Goal: Task Accomplishment & Management: Complete application form

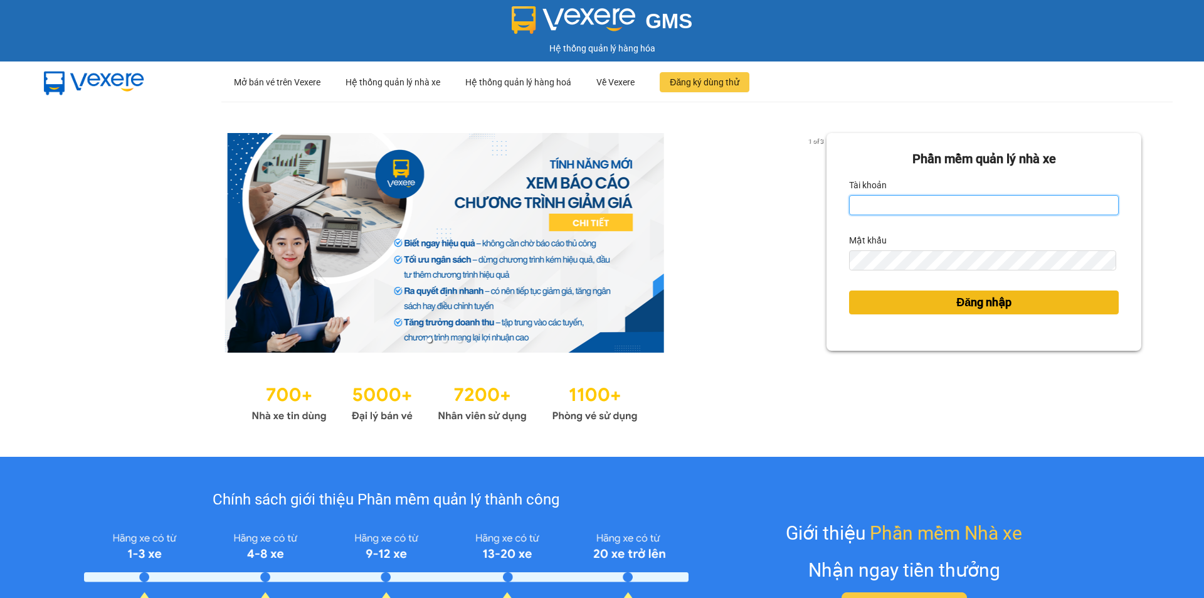
type input "tram.dalatoi"
click at [1003, 304] on span "Đăng nhập" at bounding box center [983, 303] width 55 height 18
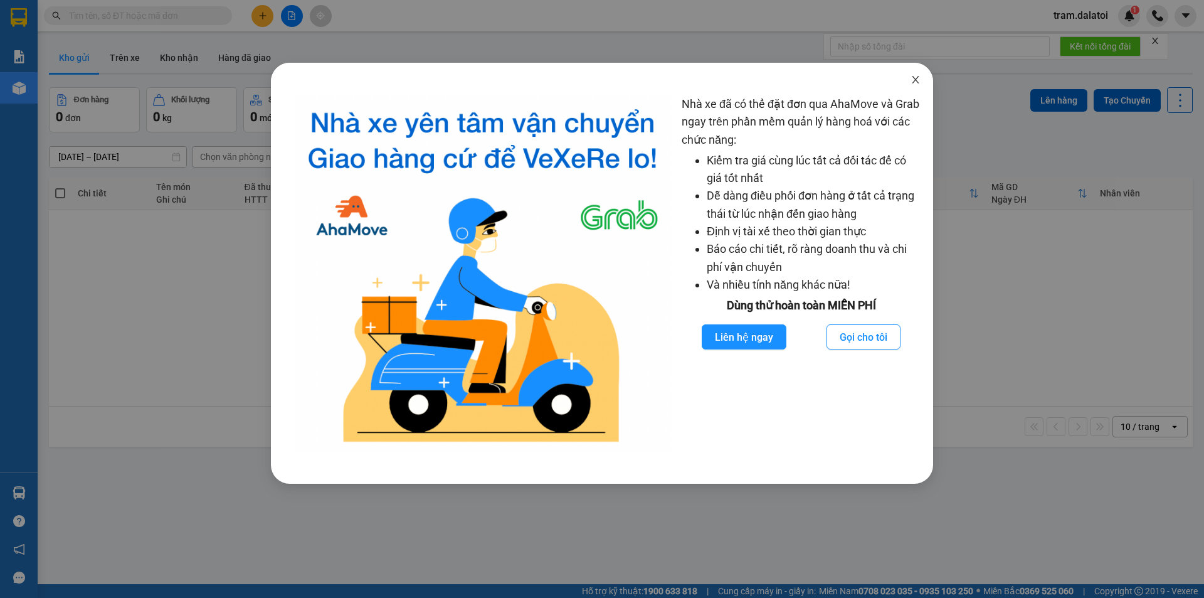
click at [913, 80] on icon "close" at bounding box center [916, 80] width 10 height 10
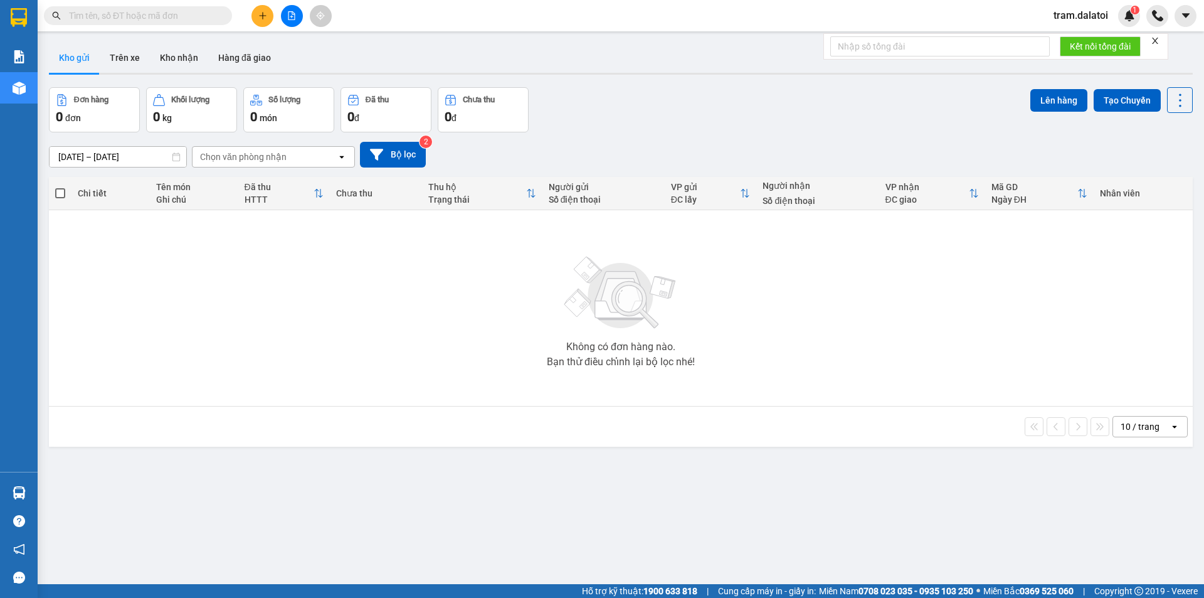
click at [270, 16] on button at bounding box center [262, 16] width 22 height 22
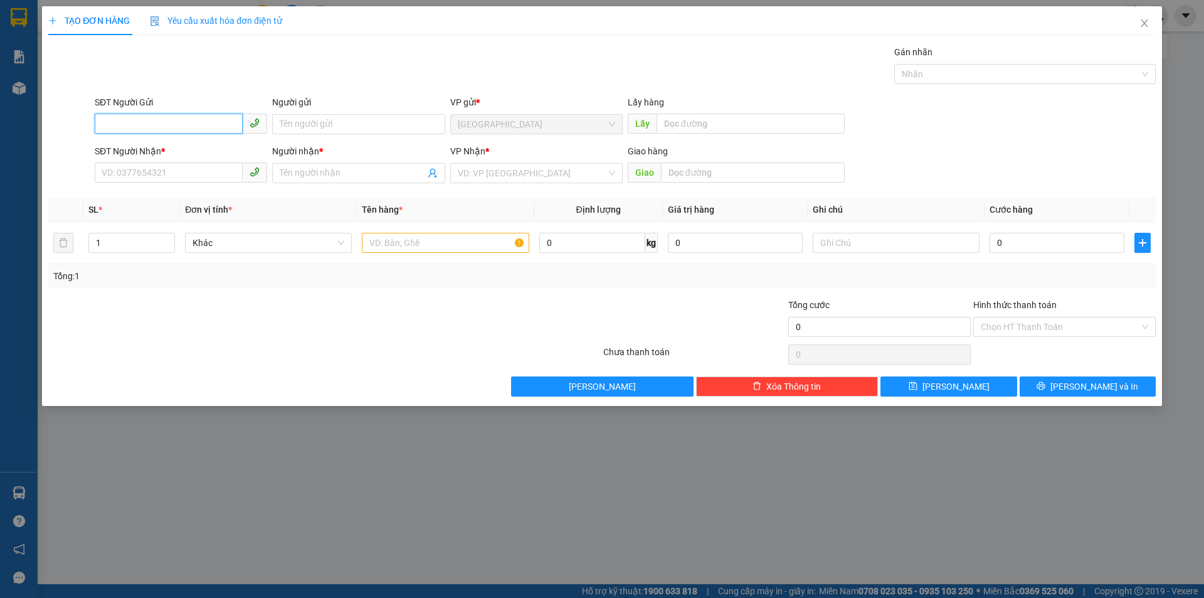
click at [154, 130] on input "SĐT Người Gửi" at bounding box center [169, 124] width 148 height 20
click at [347, 119] on input "Người gửi" at bounding box center [358, 124] width 172 height 20
type input "Việt Đức"
click at [529, 165] on input "search" at bounding box center [532, 173] width 149 height 19
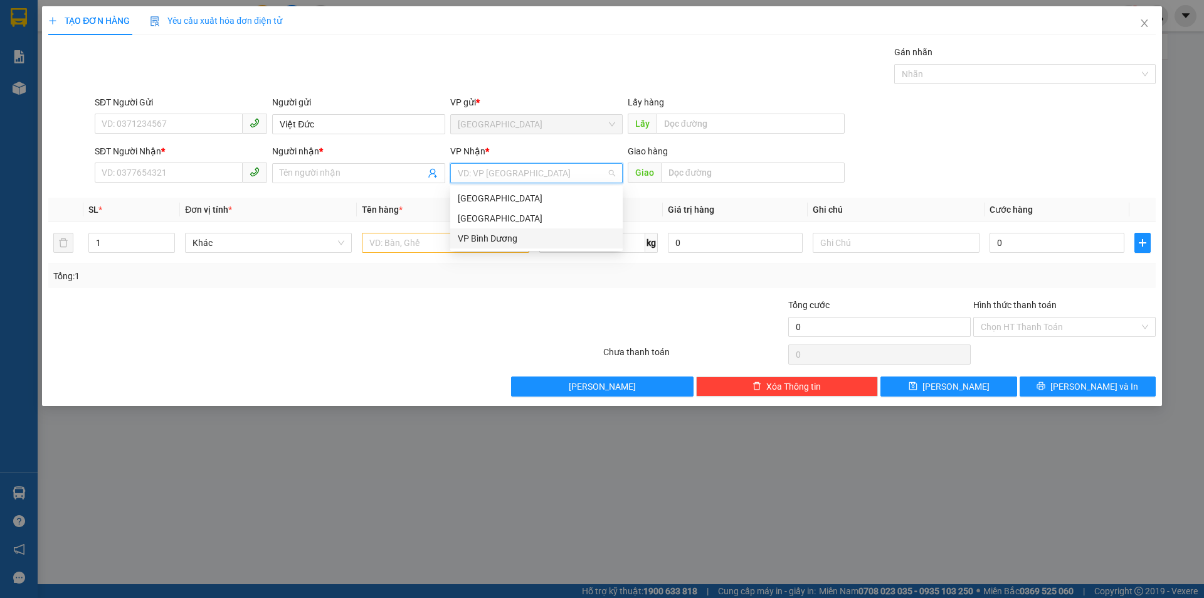
click at [505, 235] on div "VP Bình Dương" at bounding box center [536, 238] width 157 height 14
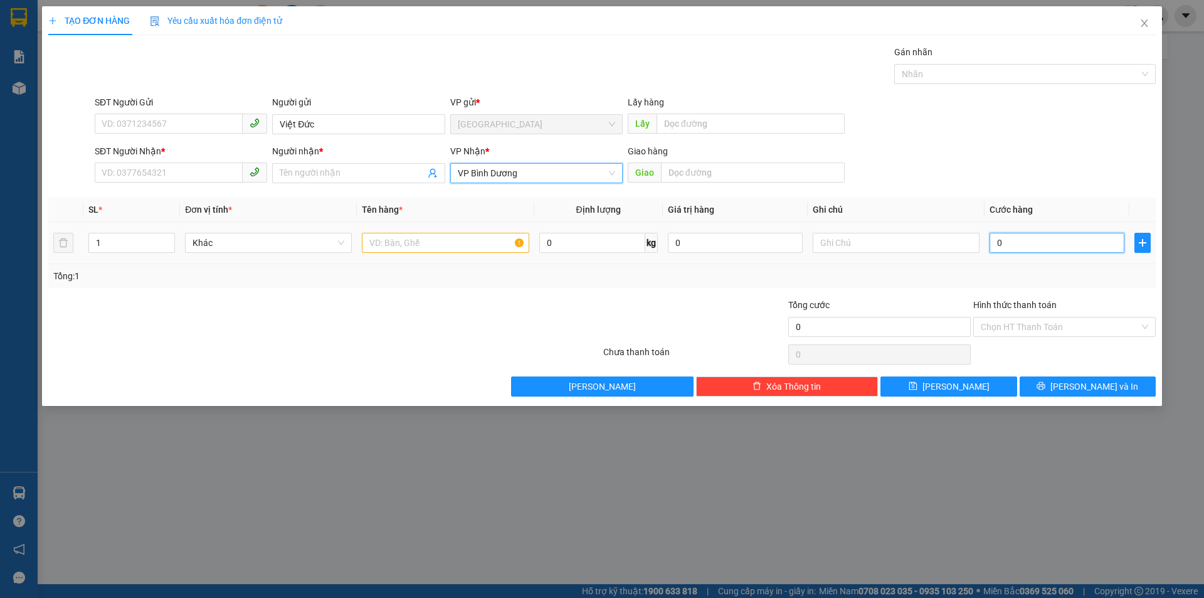
click at [1042, 245] on input "0" at bounding box center [1057, 243] width 135 height 20
type input "3"
type input "30"
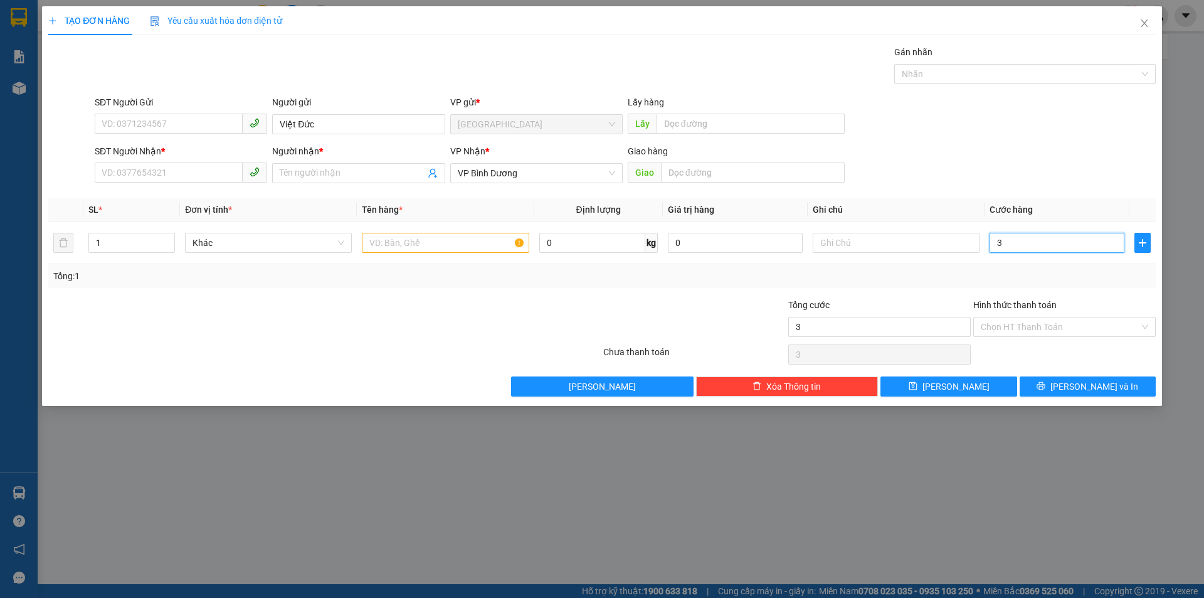
type input "30"
type input "300"
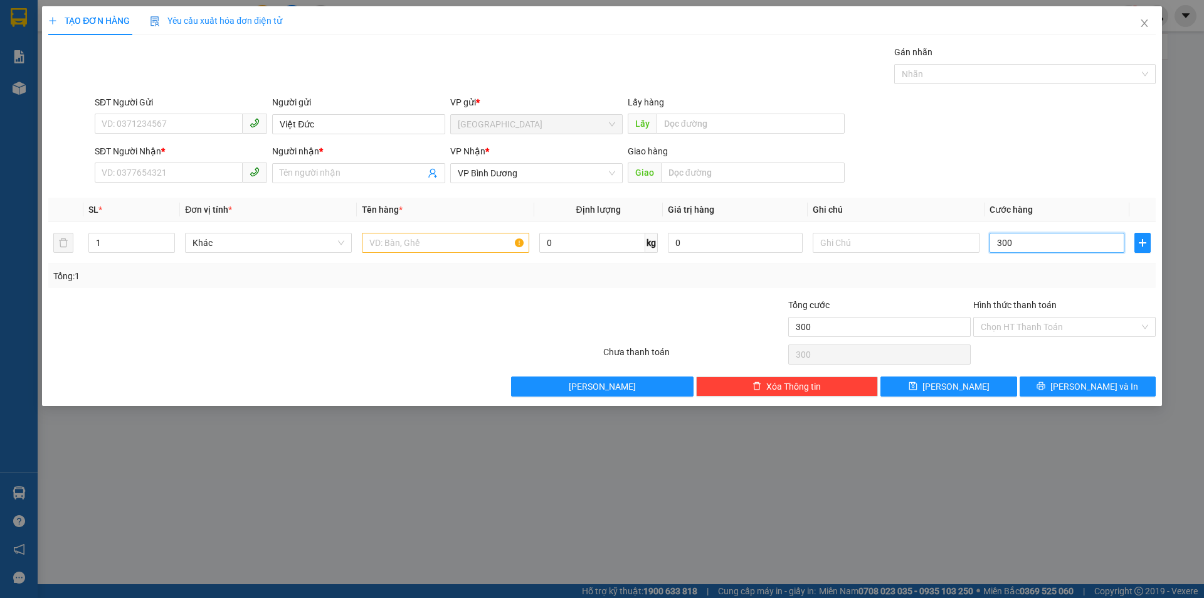
type input "3.000"
type input "30.000"
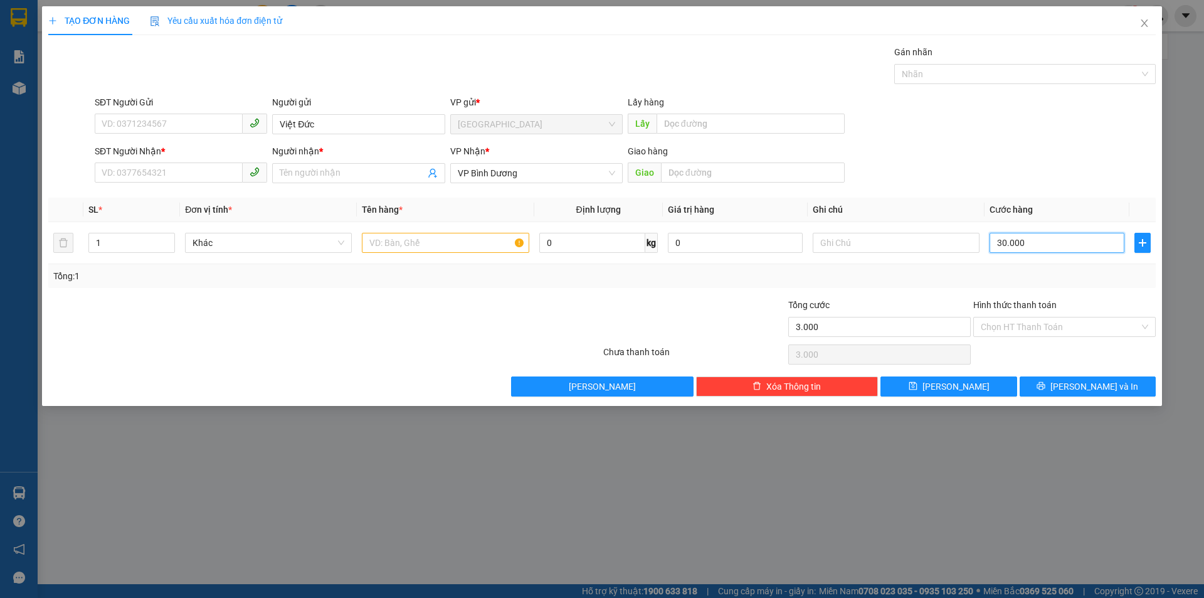
type input "30.000"
click at [780, 231] on div "0" at bounding box center [735, 242] width 135 height 25
click at [857, 251] on input "text" at bounding box center [896, 243] width 167 height 20
type input "1 hộp hàng"
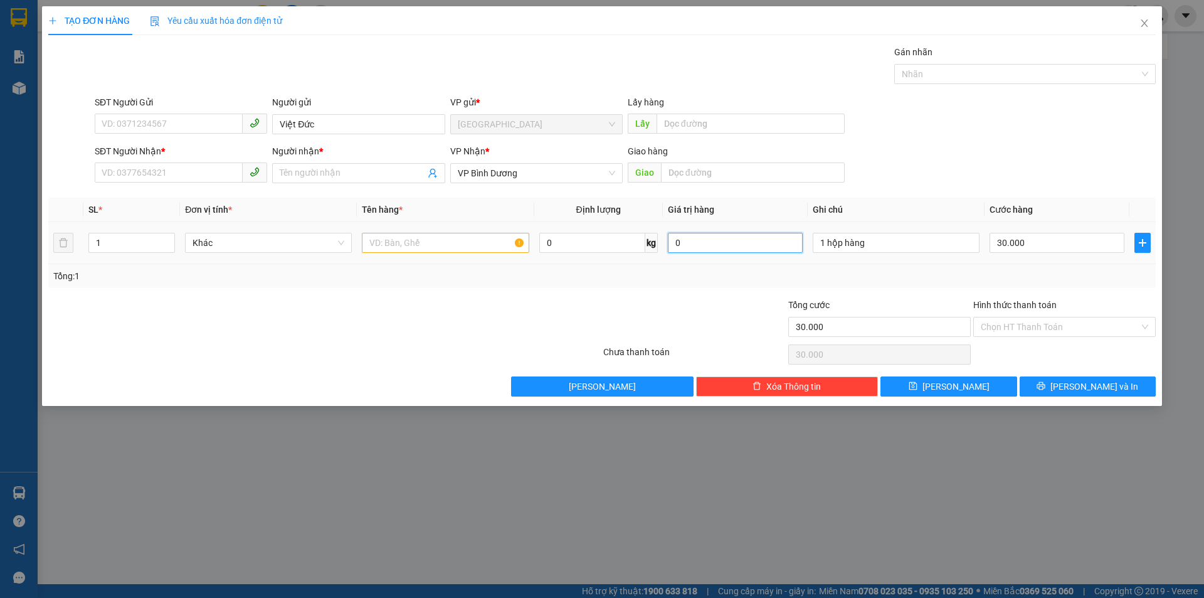
click at [729, 241] on input "0" at bounding box center [735, 243] width 135 height 20
click at [929, 241] on input "1 hộp hàng" at bounding box center [896, 243] width 167 height 20
drag, startPoint x: 929, startPoint y: 241, endPoint x: 776, endPoint y: 247, distance: 152.5
click at [776, 247] on tr "1 Khác 0 kg 0 1 hộp hàng 30.000" at bounding box center [602, 243] width 1108 height 42
drag, startPoint x: 447, startPoint y: 235, endPoint x: 446, endPoint y: 241, distance: 6.3
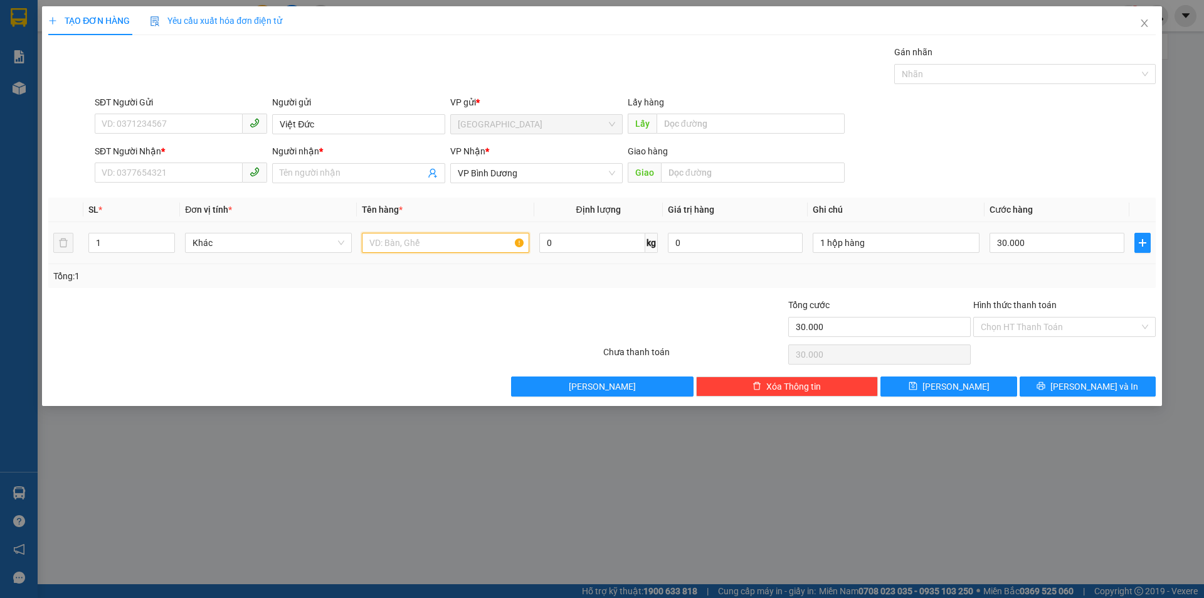
click at [446, 238] on input "text" at bounding box center [445, 243] width 167 height 20
paste input "1 hộp hàng"
type input "1 hộp hàng"
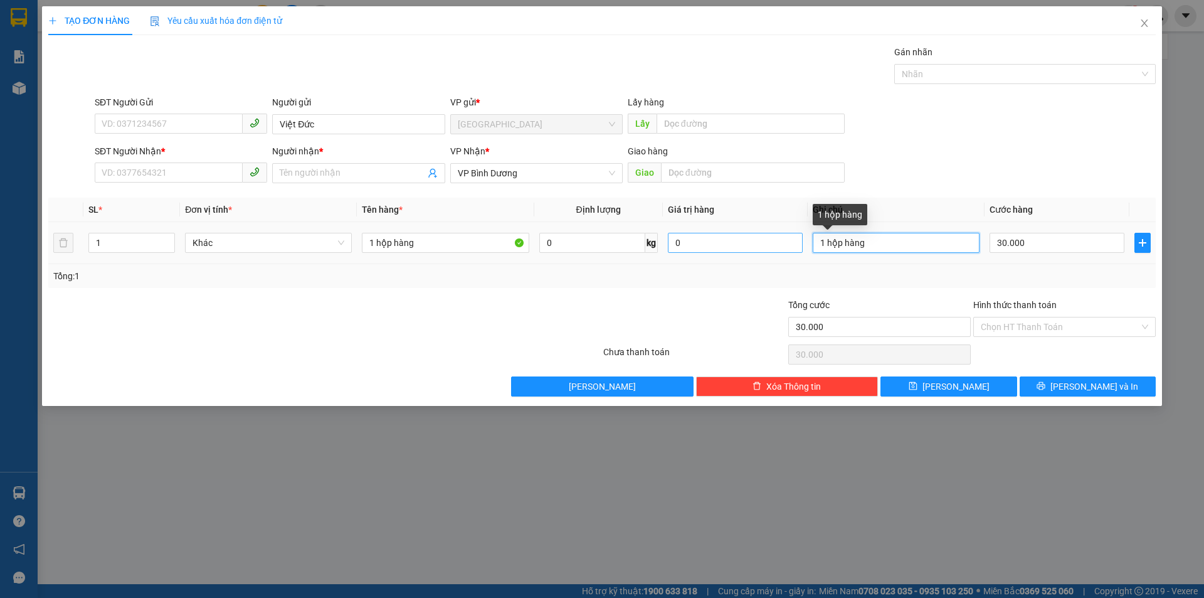
drag, startPoint x: 785, startPoint y: 241, endPoint x: 772, endPoint y: 244, distance: 12.9
click at [772, 244] on tr "1 Khác 1 hộp hàng 0 kg 0 1 hộp hàng 30.000" at bounding box center [602, 243] width 1108 height 42
type input "443"
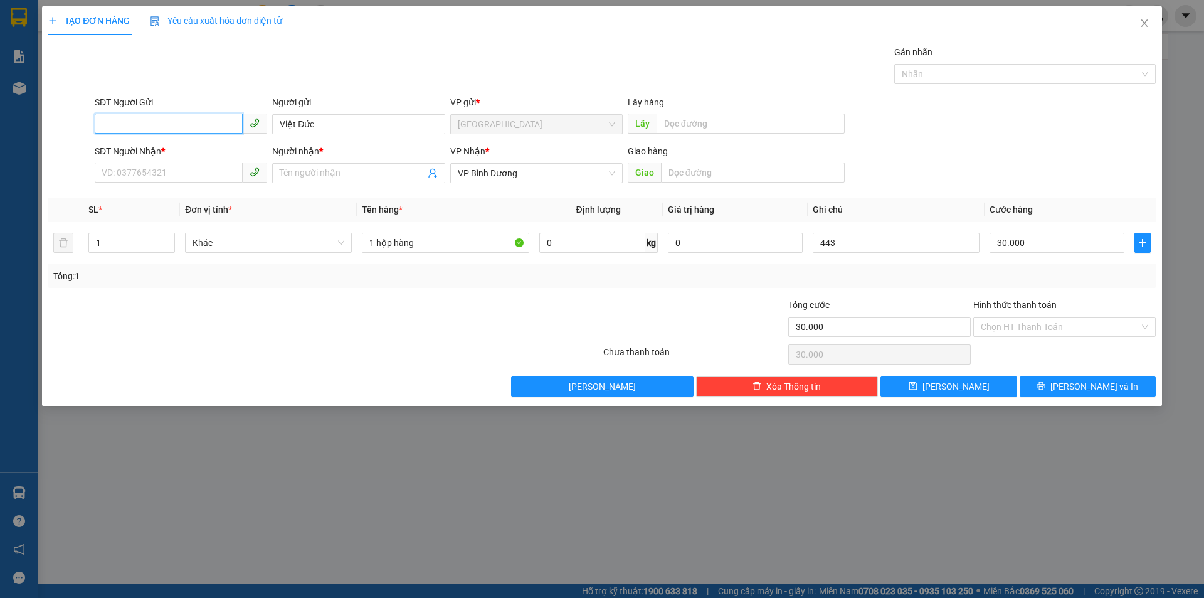
click at [185, 115] on input "SĐT Người Gửi" at bounding box center [169, 124] width 148 height 20
type input "0363257382"
click at [195, 176] on input "SĐT Người Nhận *" at bounding box center [169, 172] width 148 height 20
type input "0969635404"
drag, startPoint x: 342, startPoint y: 169, endPoint x: 284, endPoint y: 177, distance: 59.0
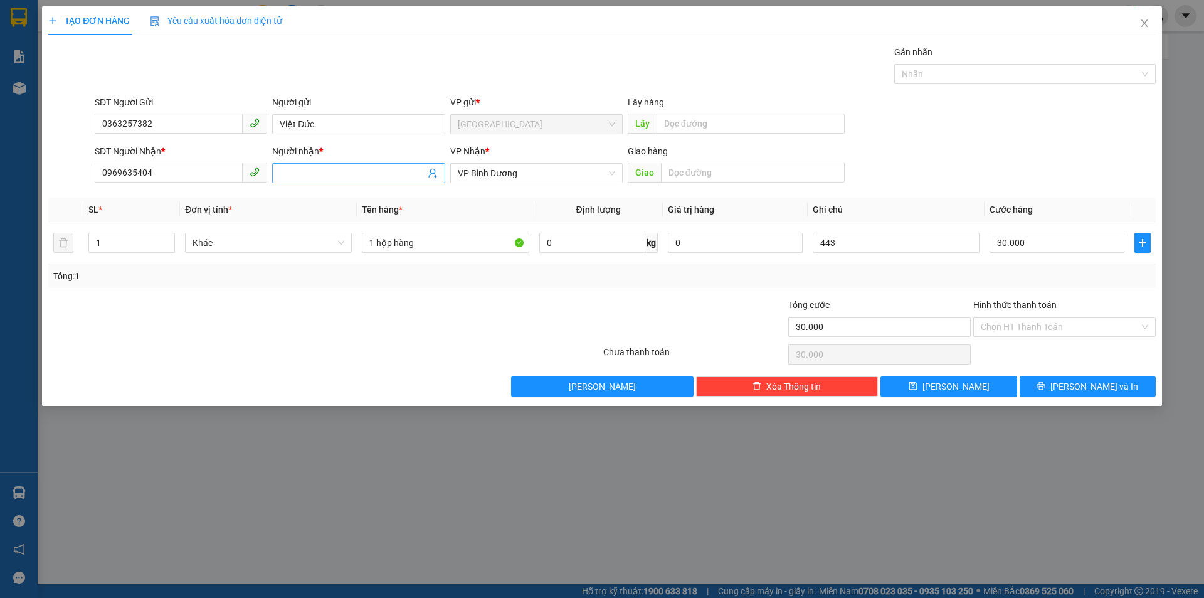
click at [342, 170] on input "Người nhận *" at bounding box center [352, 173] width 145 height 14
type input "[PERSON_NAME]"
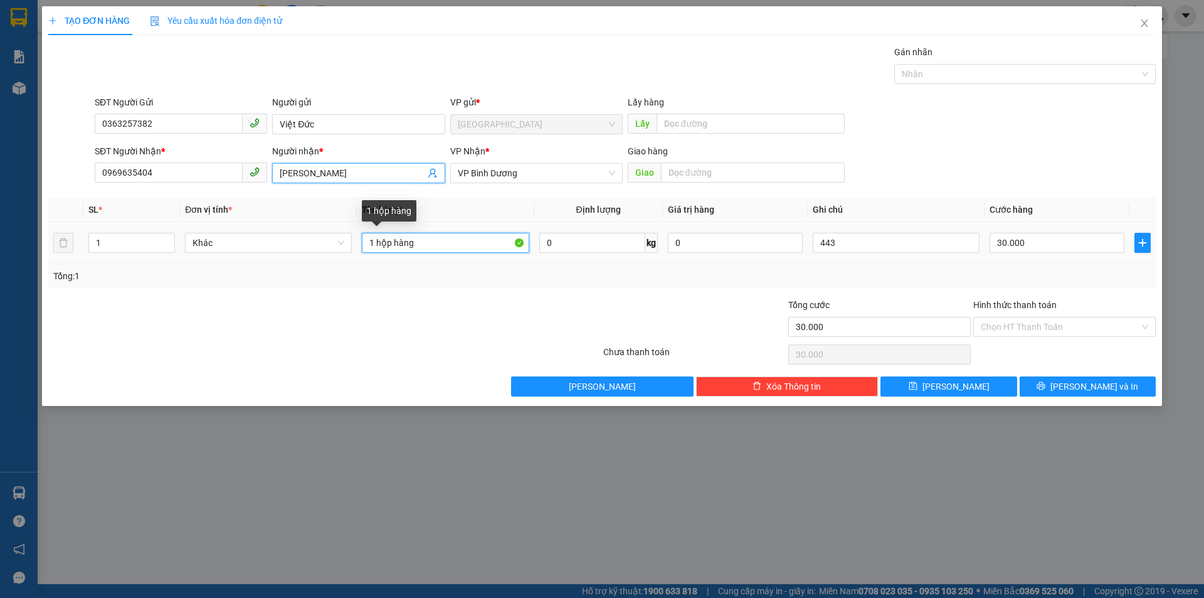
click at [487, 245] on input "1 hộp hàng" at bounding box center [445, 243] width 167 height 20
type input "1 hộp bánh"
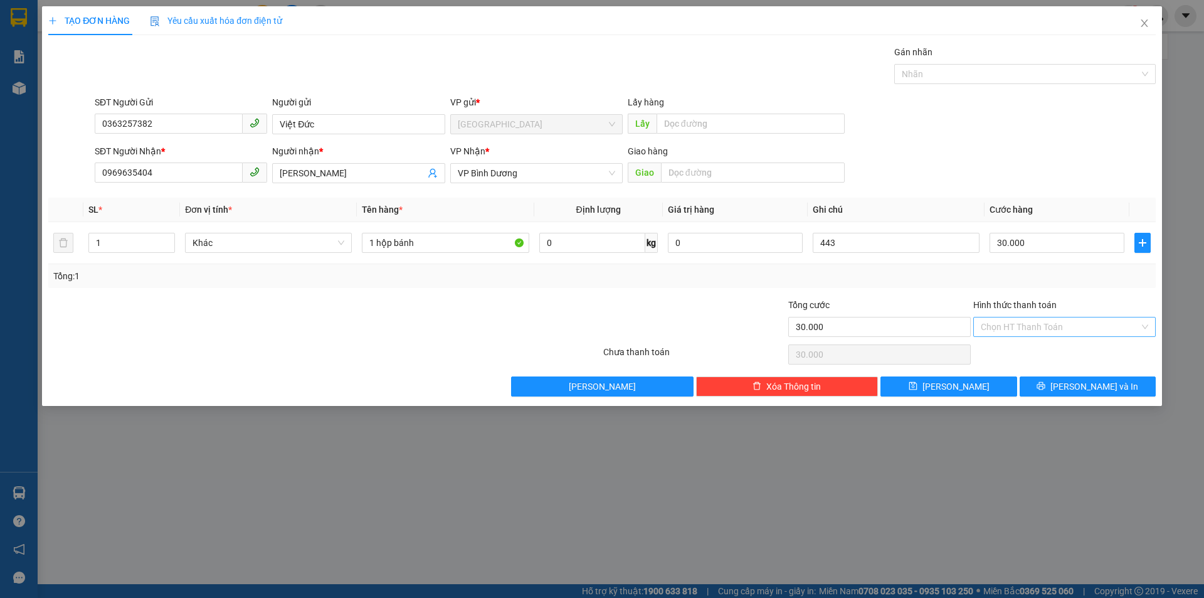
click at [1125, 331] on input "Hình thức thanh toán" at bounding box center [1060, 326] width 159 height 19
click at [1034, 355] on div "Tại văn phòng" at bounding box center [1064, 352] width 167 height 14
type input "0"
click at [1068, 379] on button "[PERSON_NAME] và In" at bounding box center [1088, 386] width 136 height 20
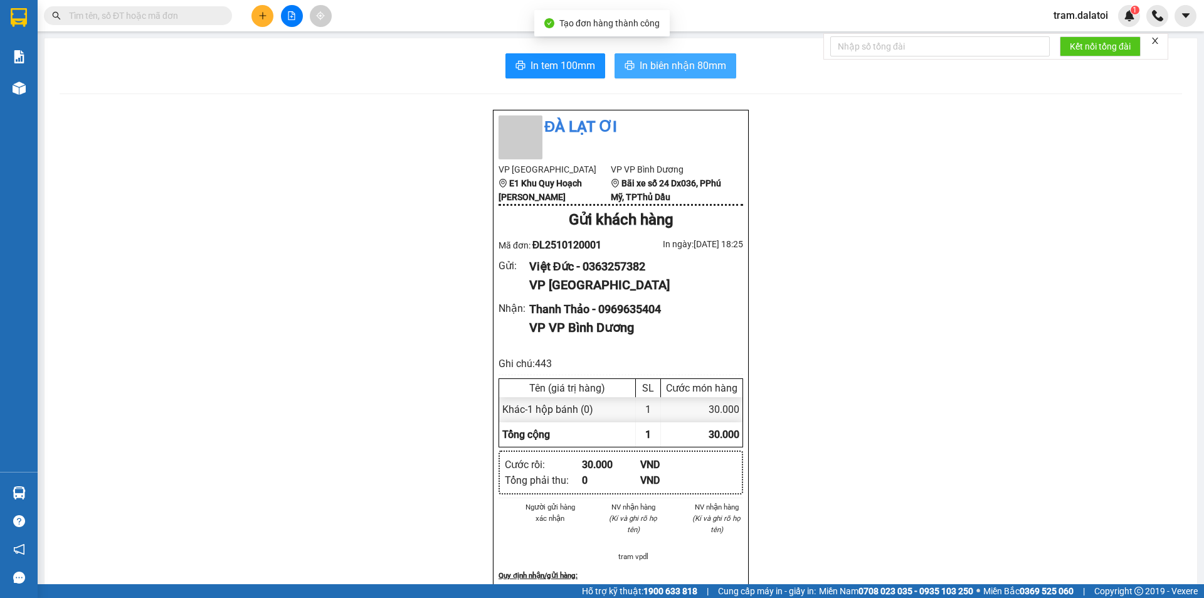
click at [647, 65] on span "In biên nhận 80mm" at bounding box center [683, 66] width 87 height 16
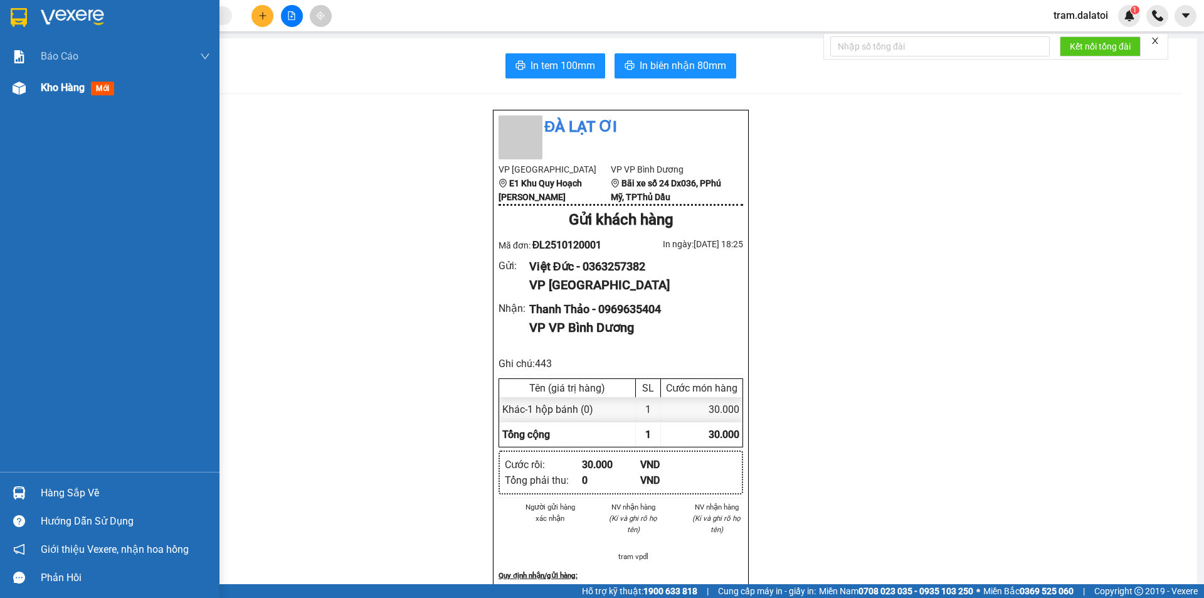
click at [29, 87] on div at bounding box center [19, 88] width 22 height 22
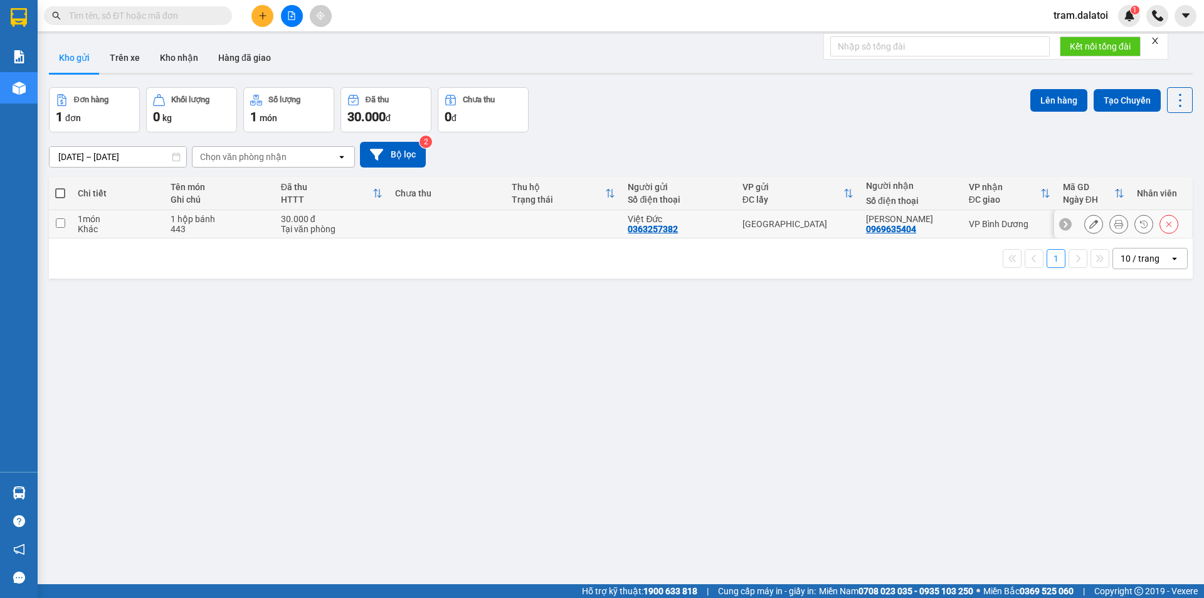
click at [1089, 219] on icon at bounding box center [1093, 223] width 9 height 9
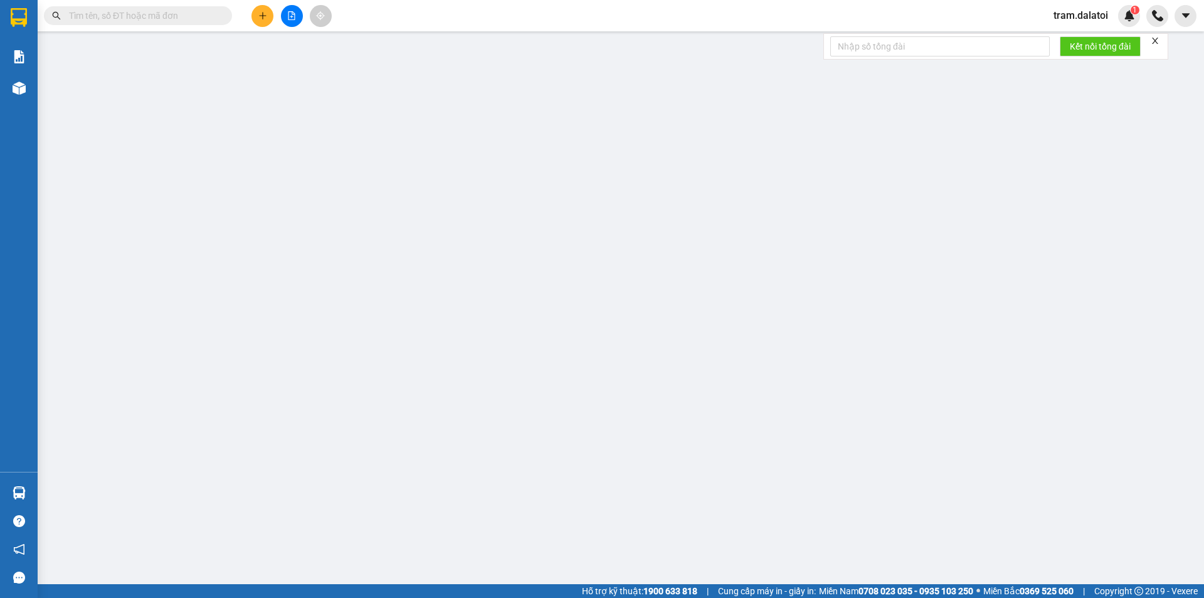
type input "0363257382"
type input "Việt Đức"
type input "0969635404"
type input "[PERSON_NAME]"
type input "30.000"
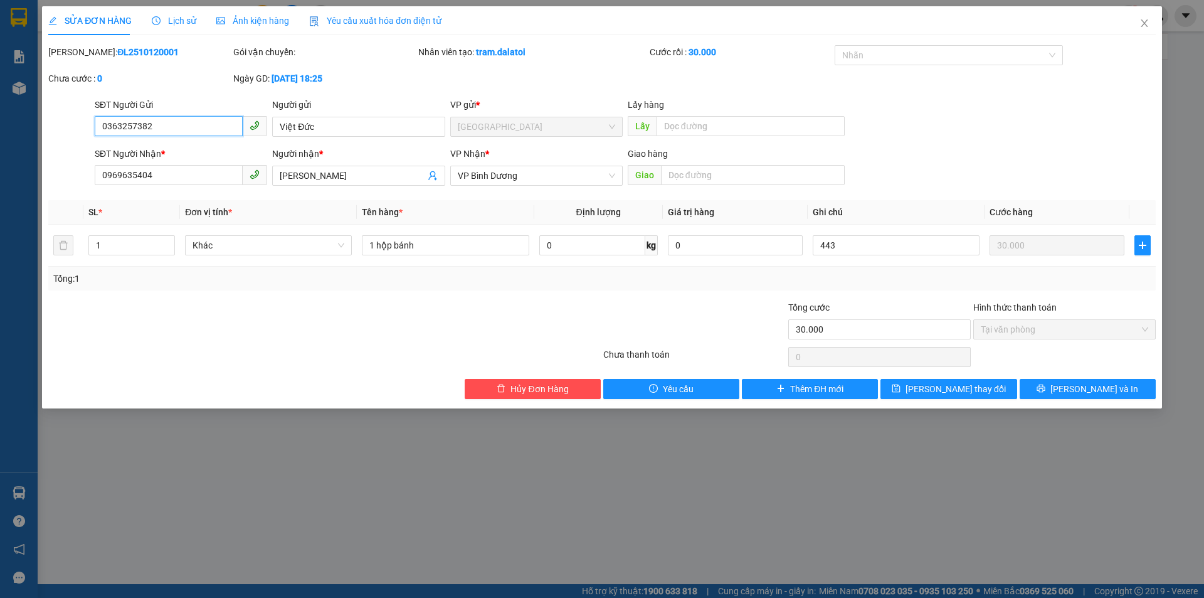
drag, startPoint x: 182, startPoint y: 129, endPoint x: 38, endPoint y: 130, distance: 144.2
click at [38, 130] on div "SỬA ĐƠN HÀNG Lịch sử Ảnh kiện hàng Yêu cầu xuất hóa đơn điện tử Total Paid Fee …" at bounding box center [602, 299] width 1204 height 598
drag, startPoint x: 157, startPoint y: 176, endPoint x: 251, endPoint y: 31, distance: 172.4
click at [13, 169] on div "SỬA ĐƠN HÀNG Lịch sử Ảnh kiện hàng Yêu cầu xuất hóa đơn điện tử Total Paid Fee …" at bounding box center [602, 299] width 1204 height 598
click at [1092, 388] on span "[PERSON_NAME] và In" at bounding box center [1094, 389] width 88 height 14
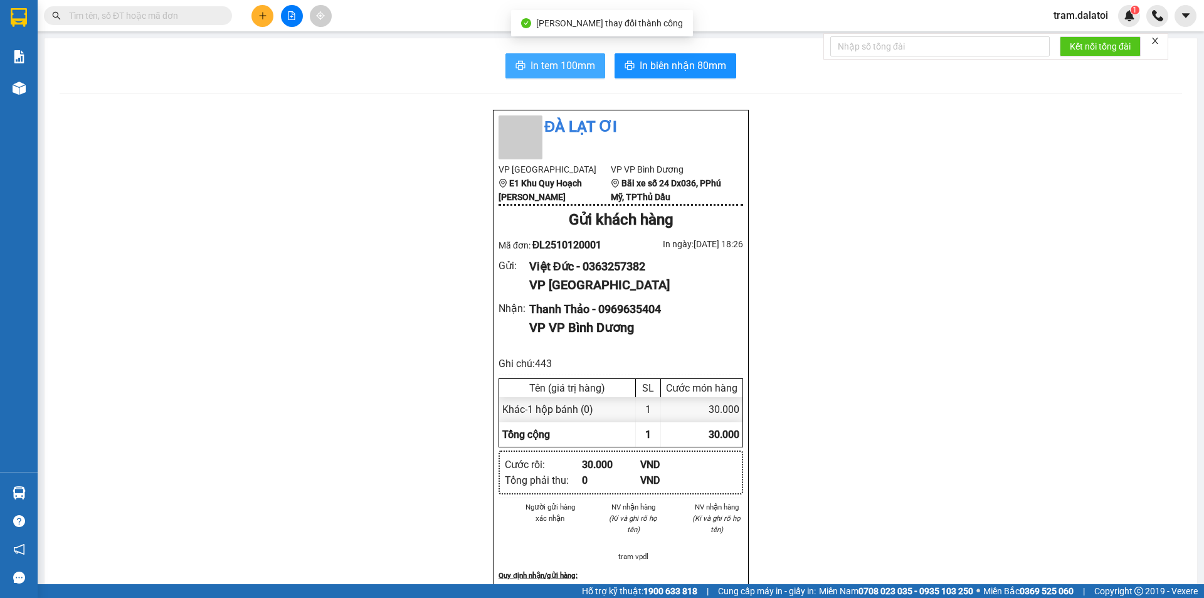
click at [583, 66] on span "In tem 100mm" at bounding box center [563, 66] width 65 height 16
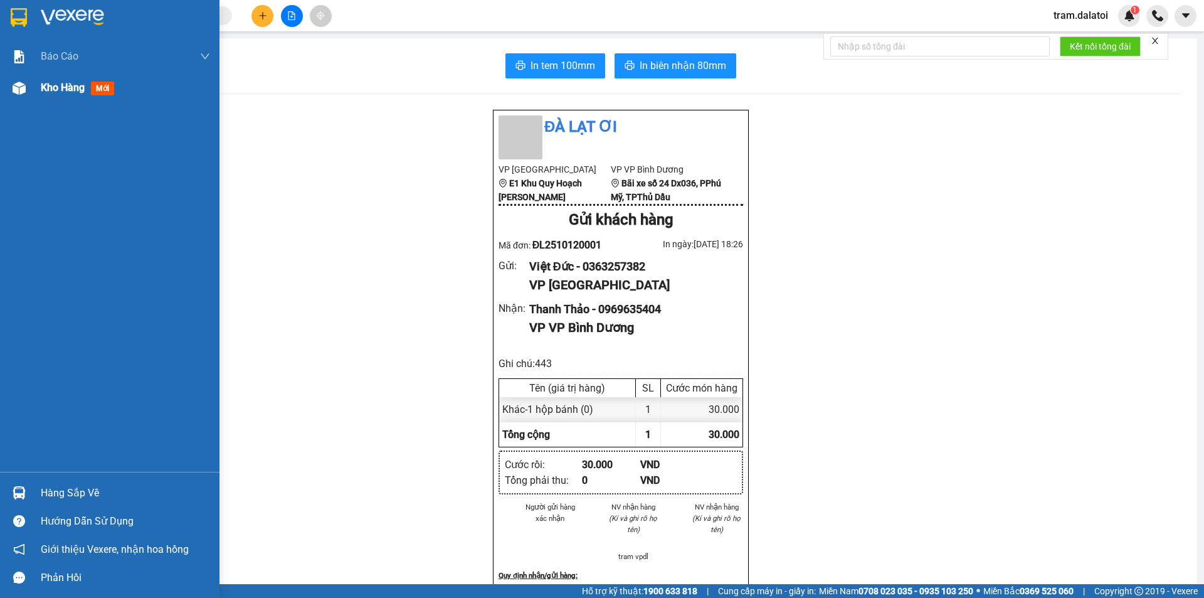
click at [33, 83] on div "Kho hàng mới" at bounding box center [109, 87] width 219 height 31
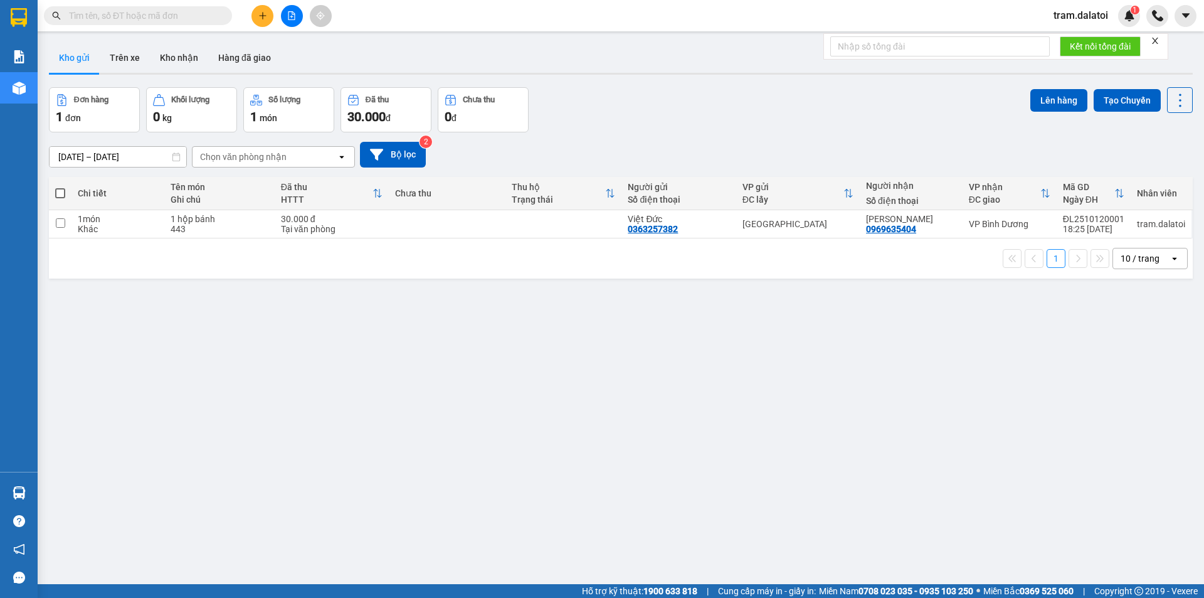
click at [63, 188] on span at bounding box center [60, 193] width 10 height 10
click at [60, 187] on input "checkbox" at bounding box center [60, 187] width 0 height 0
checkbox input "true"
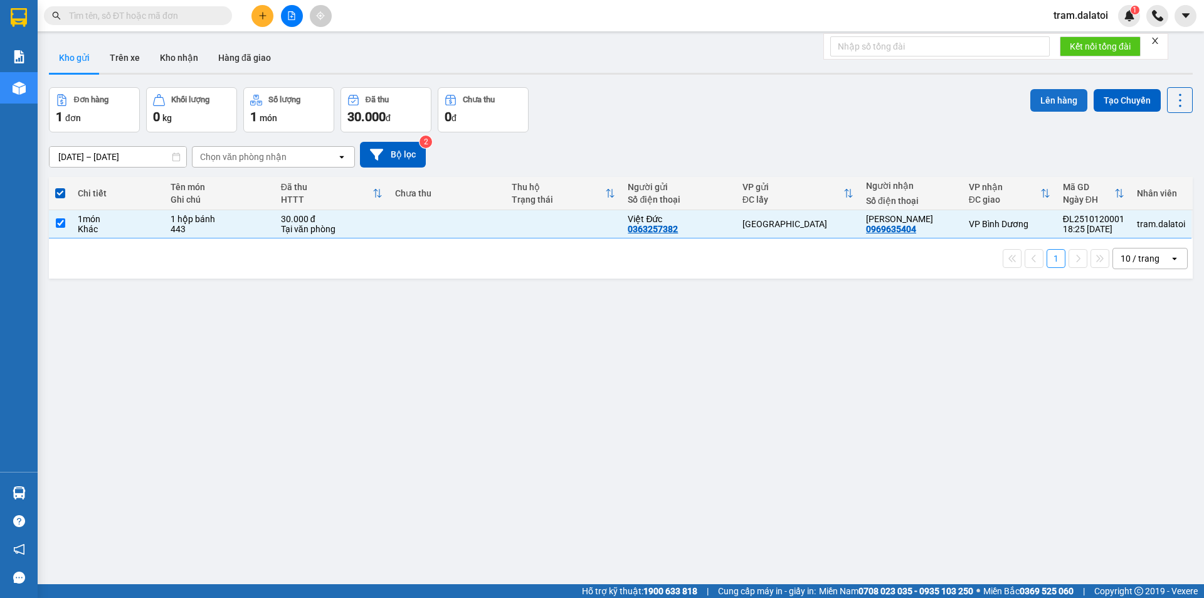
click at [1044, 103] on button "Lên hàng" at bounding box center [1058, 100] width 57 height 23
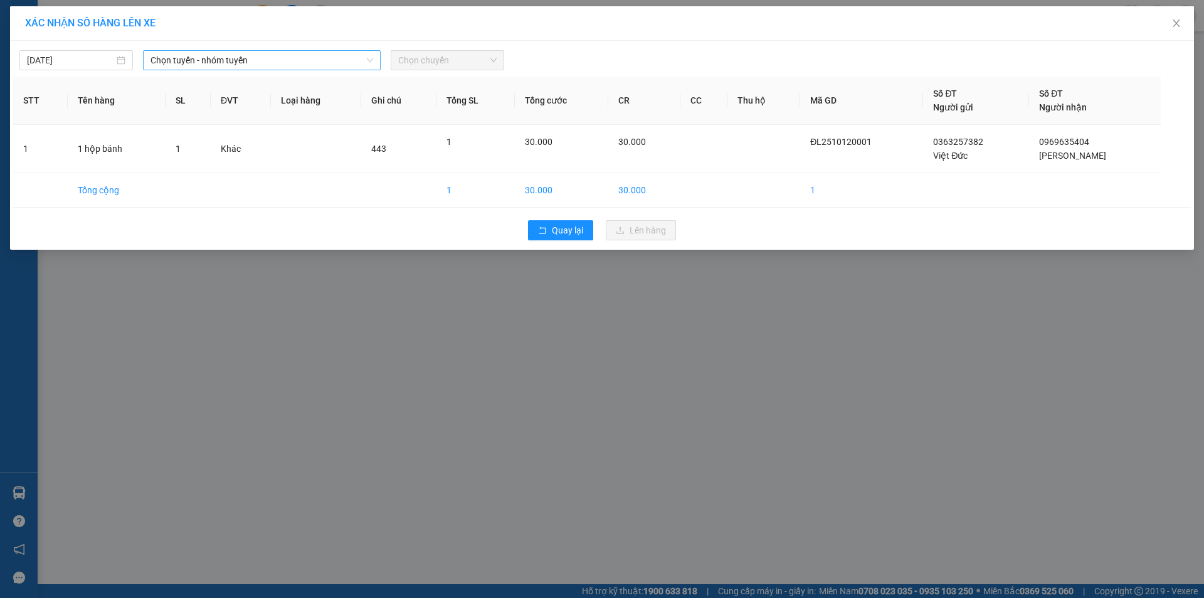
click at [245, 53] on span "Chọn tuyến - nhóm tuyến" at bounding box center [262, 60] width 223 height 19
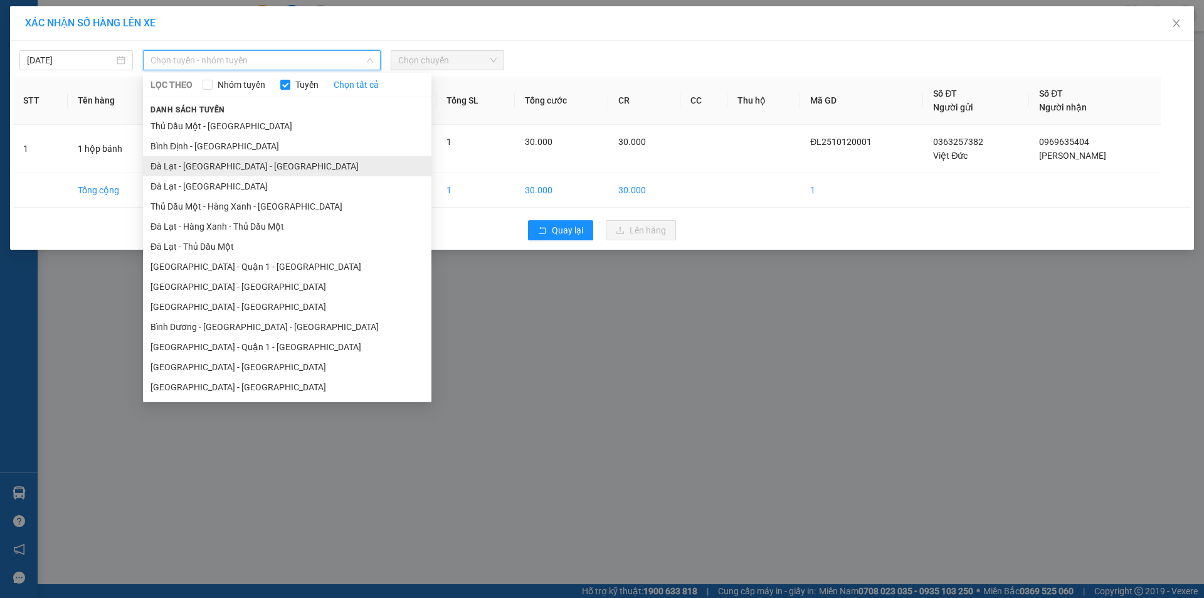
click at [230, 164] on li "Đà Lạt - [GEOGRAPHIC_DATA] - [GEOGRAPHIC_DATA]" at bounding box center [287, 166] width 288 height 20
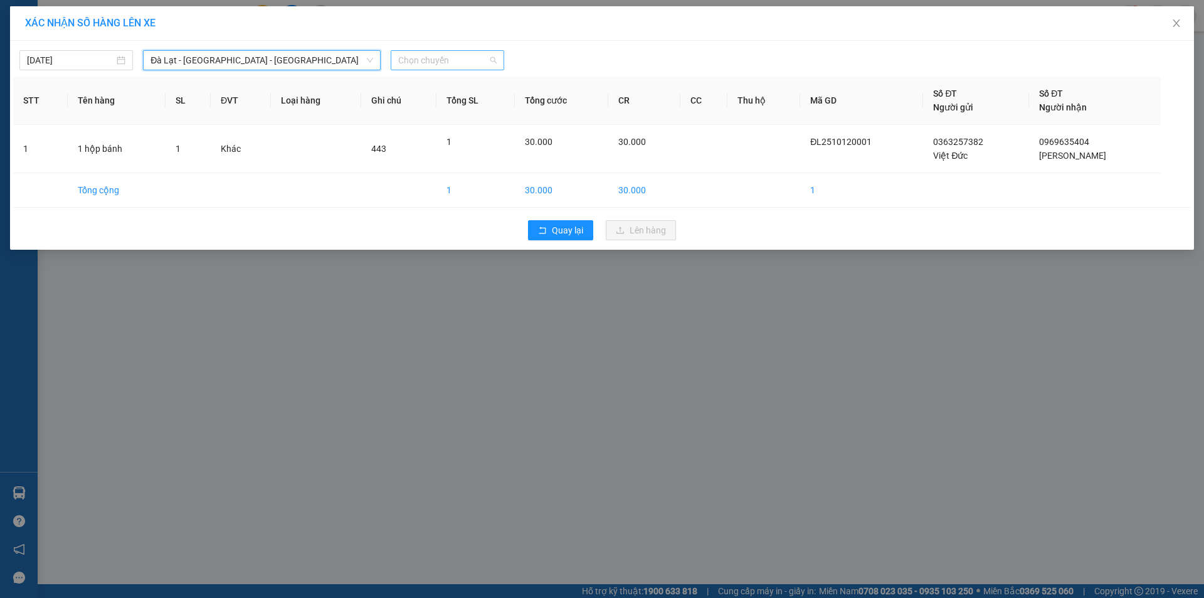
click at [453, 58] on span "Chọn chuyến" at bounding box center [447, 60] width 98 height 19
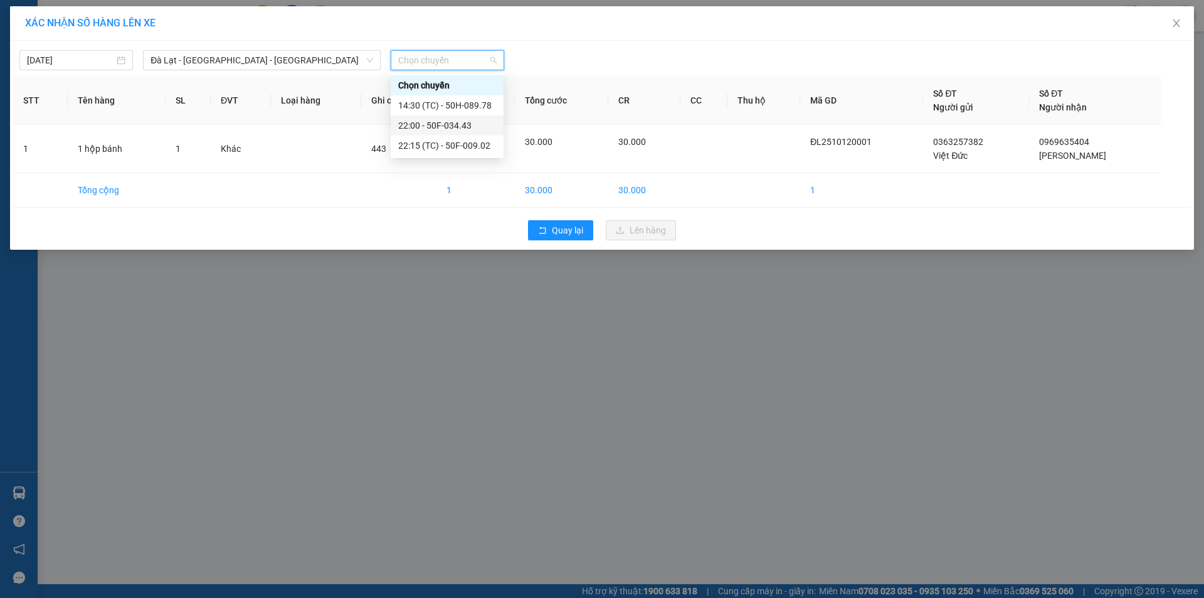
click at [446, 127] on div "22:00 - 50F-034.43" at bounding box center [447, 126] width 98 height 14
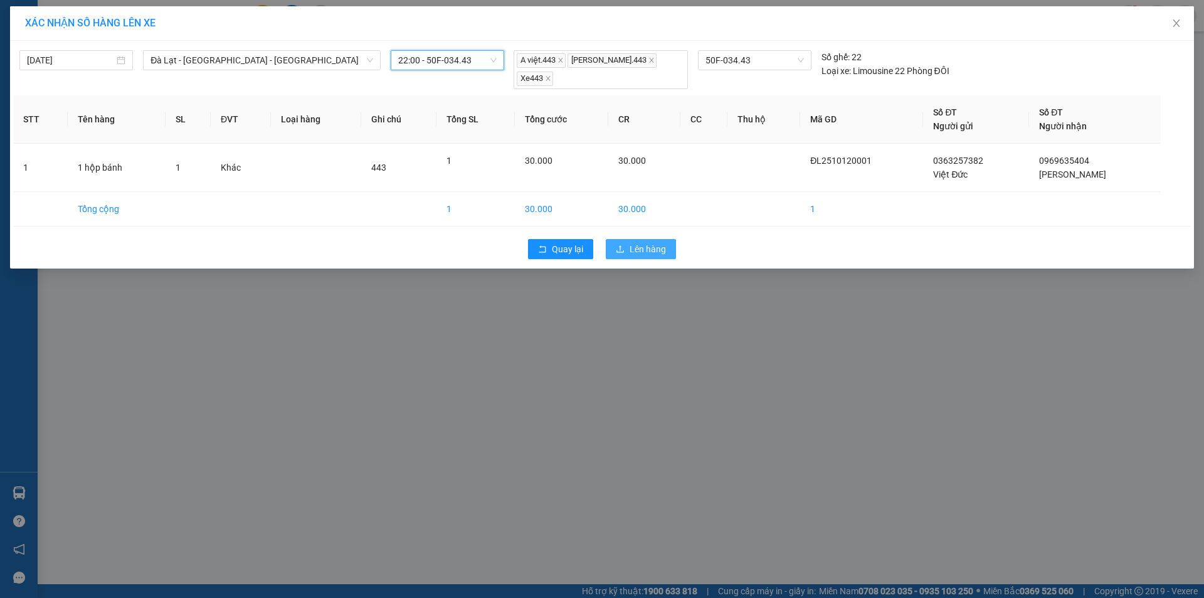
click at [630, 242] on span "Lên hàng" at bounding box center [648, 249] width 36 height 14
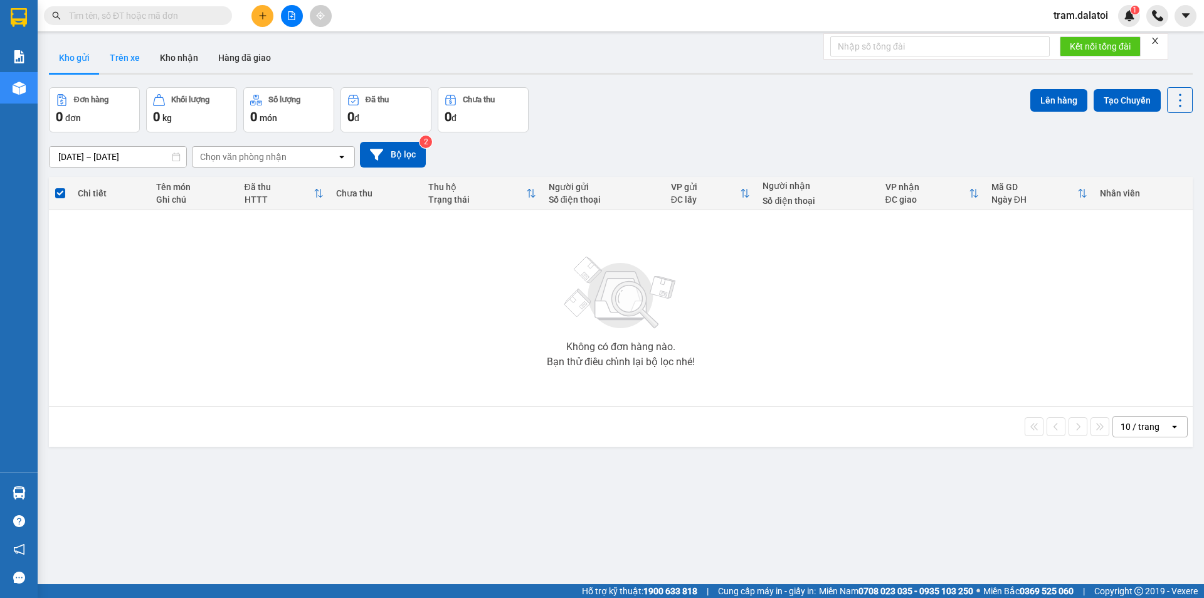
click at [129, 60] on button "Trên xe" at bounding box center [125, 58] width 50 height 30
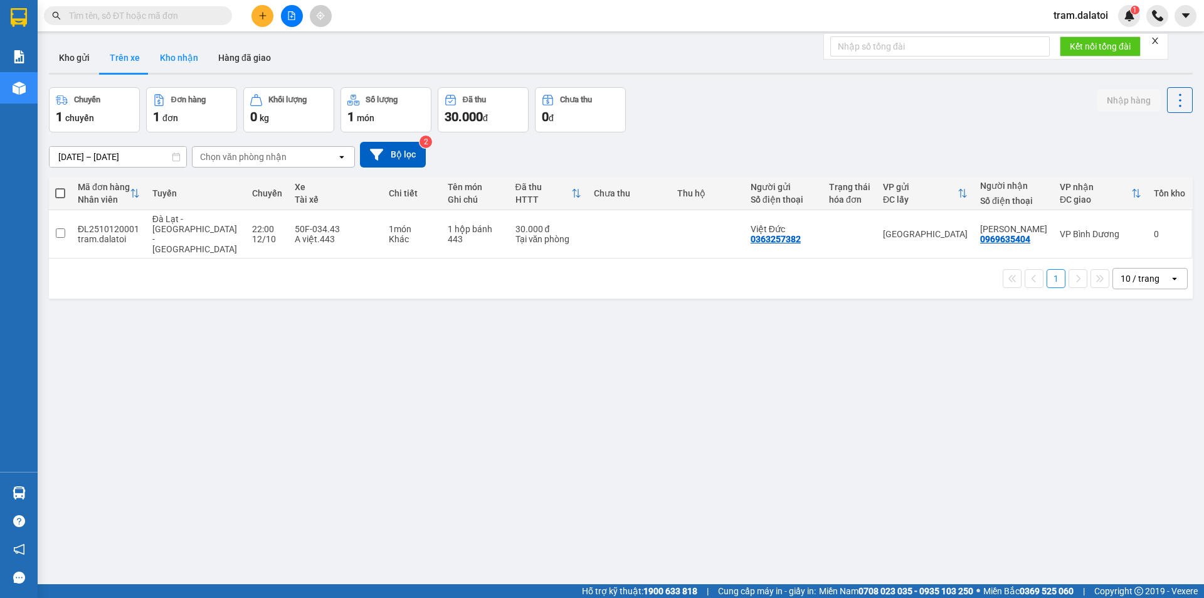
click at [167, 60] on button "Kho nhận" at bounding box center [179, 58] width 58 height 30
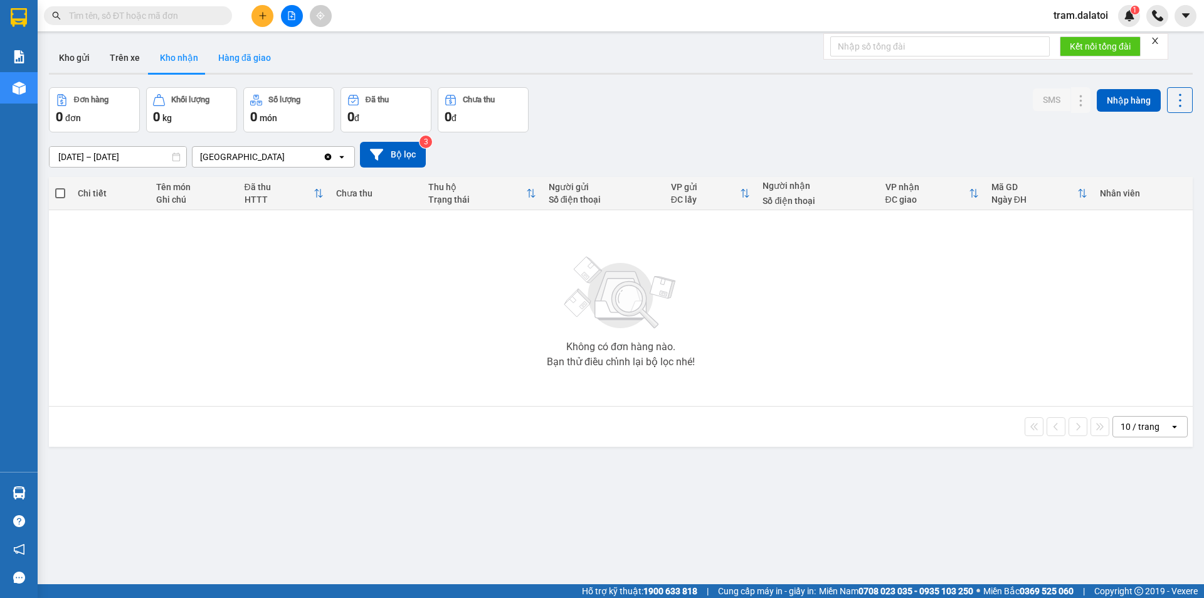
click at [231, 53] on button "Hàng đã giao" at bounding box center [244, 58] width 73 height 30
